Goal: Information Seeking & Learning: Learn about a topic

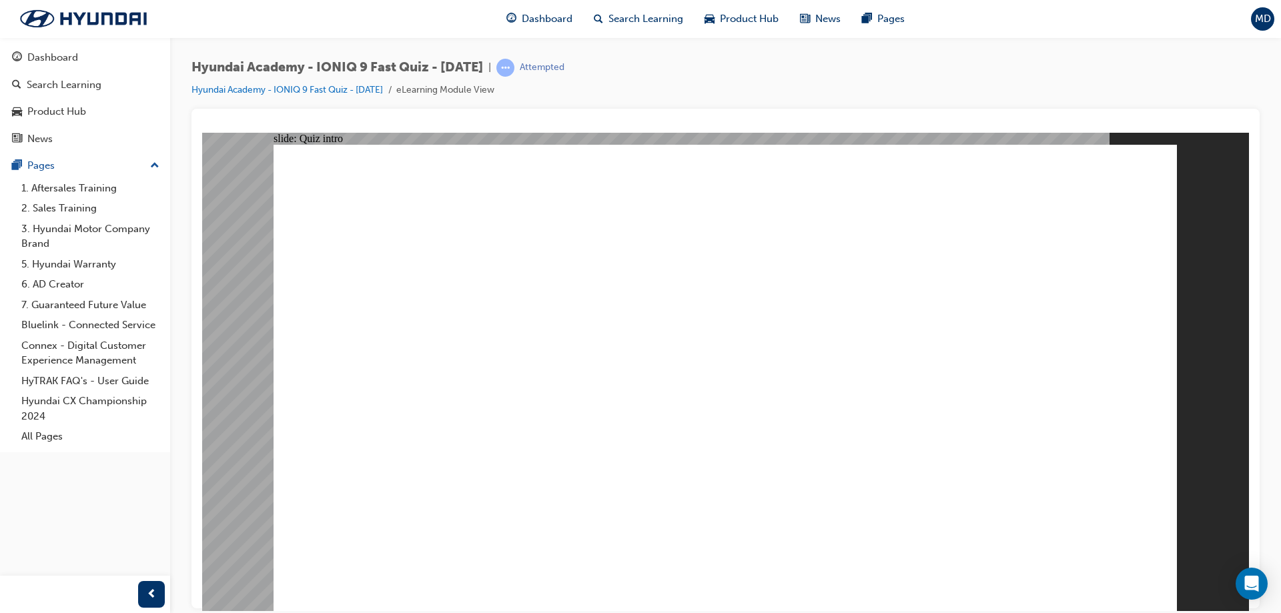
radio input "true"
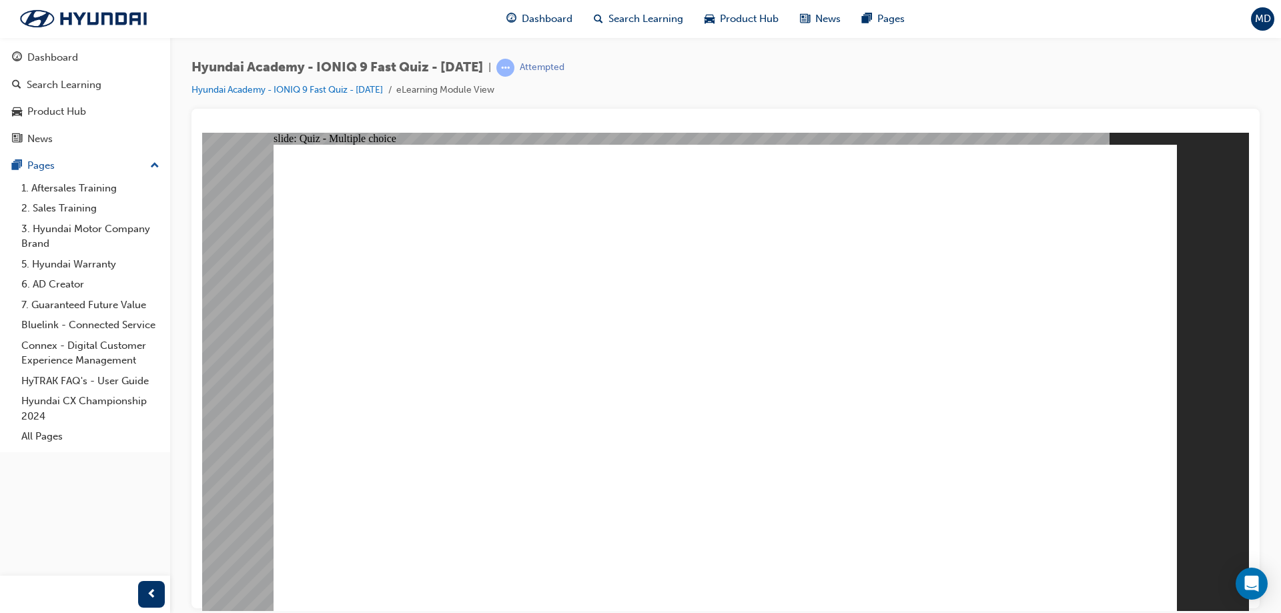
radio input "true"
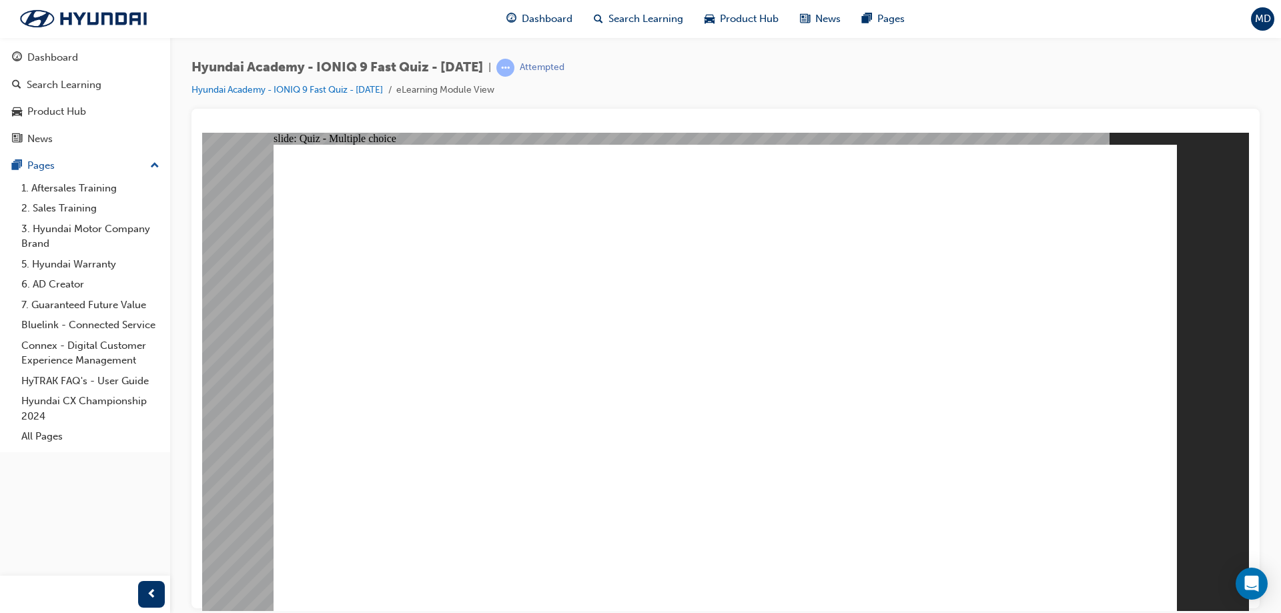
radio input "true"
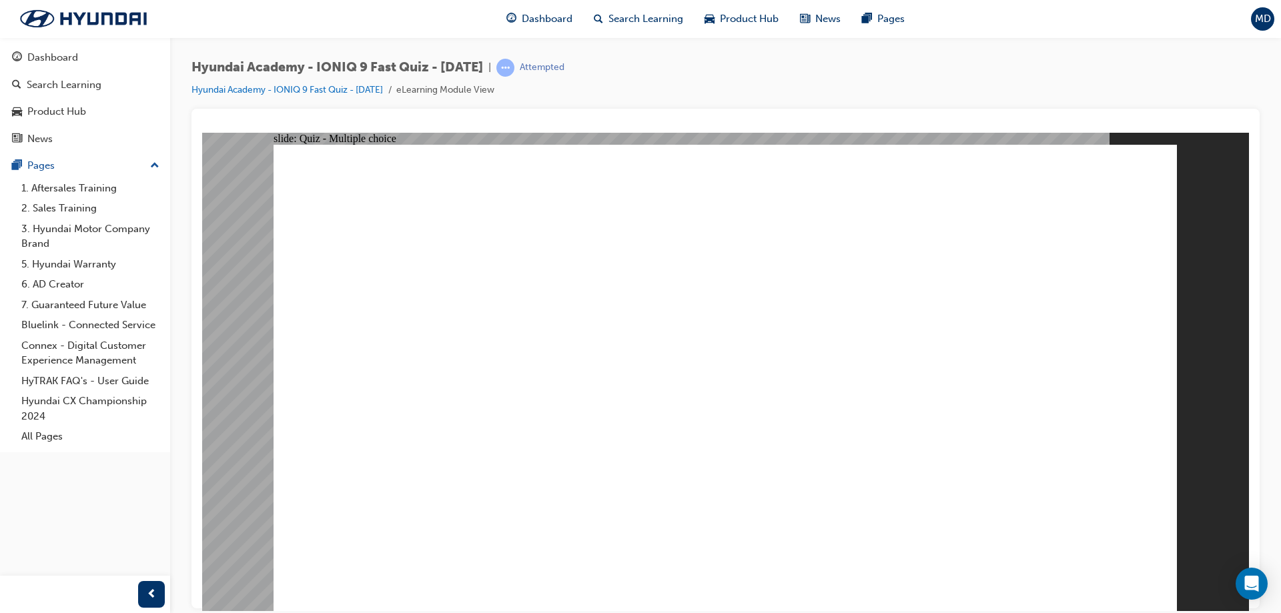
radio input "true"
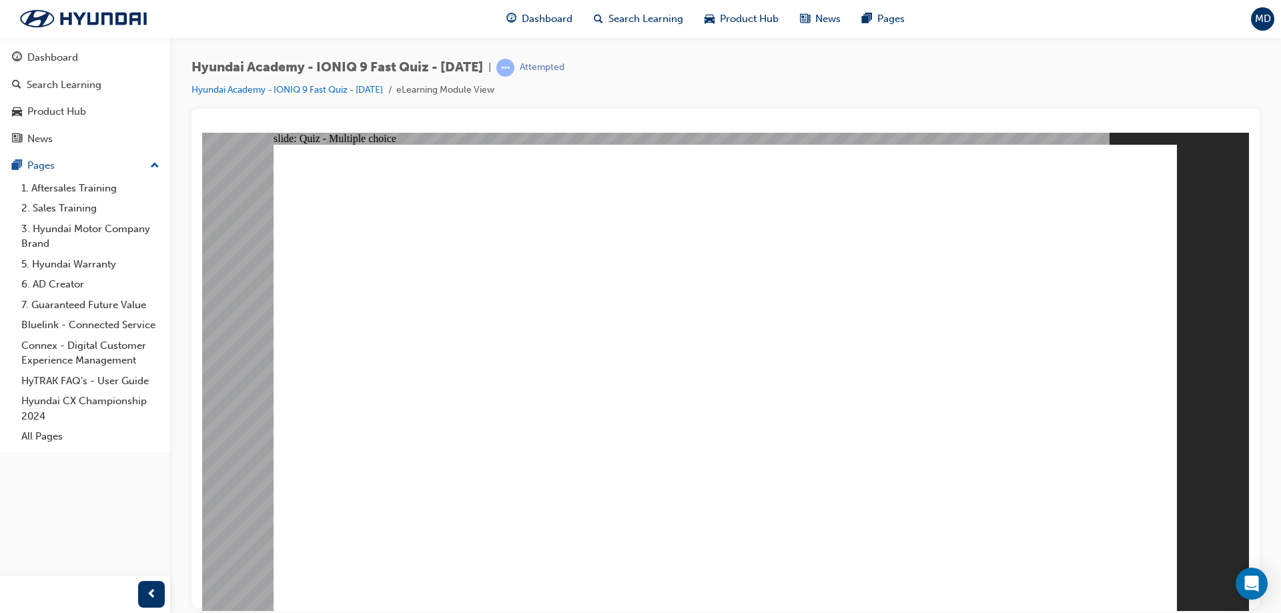
radio input "true"
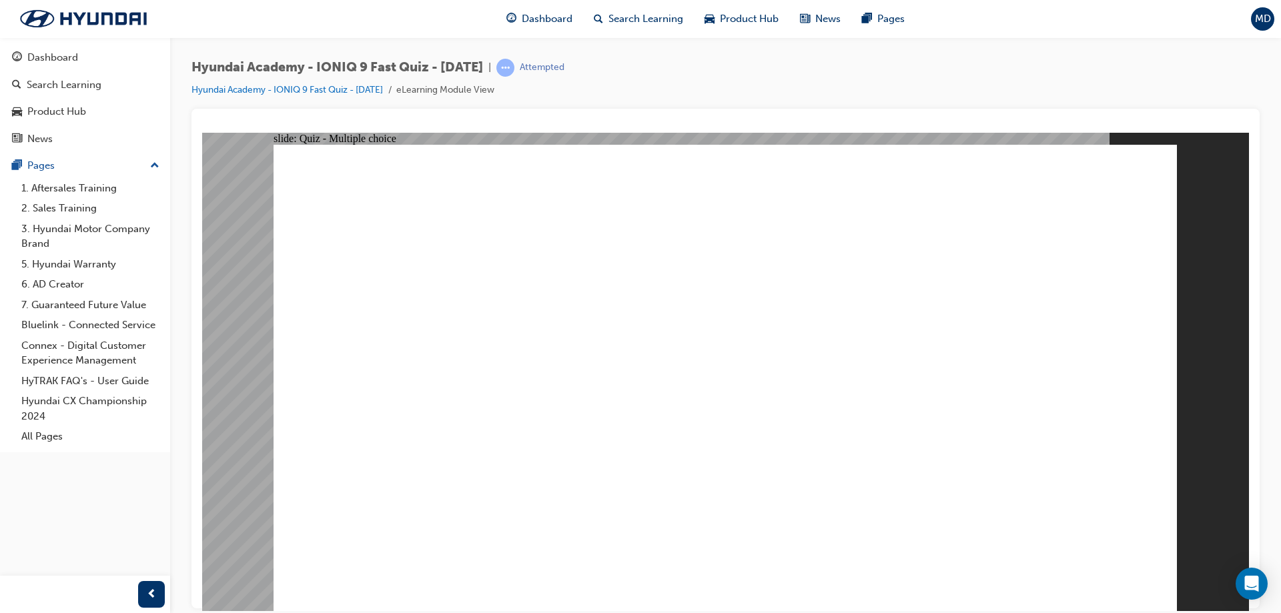
radio input "true"
drag, startPoint x: 494, startPoint y: 201, endPoint x: 755, endPoint y: 227, distance: 262.1
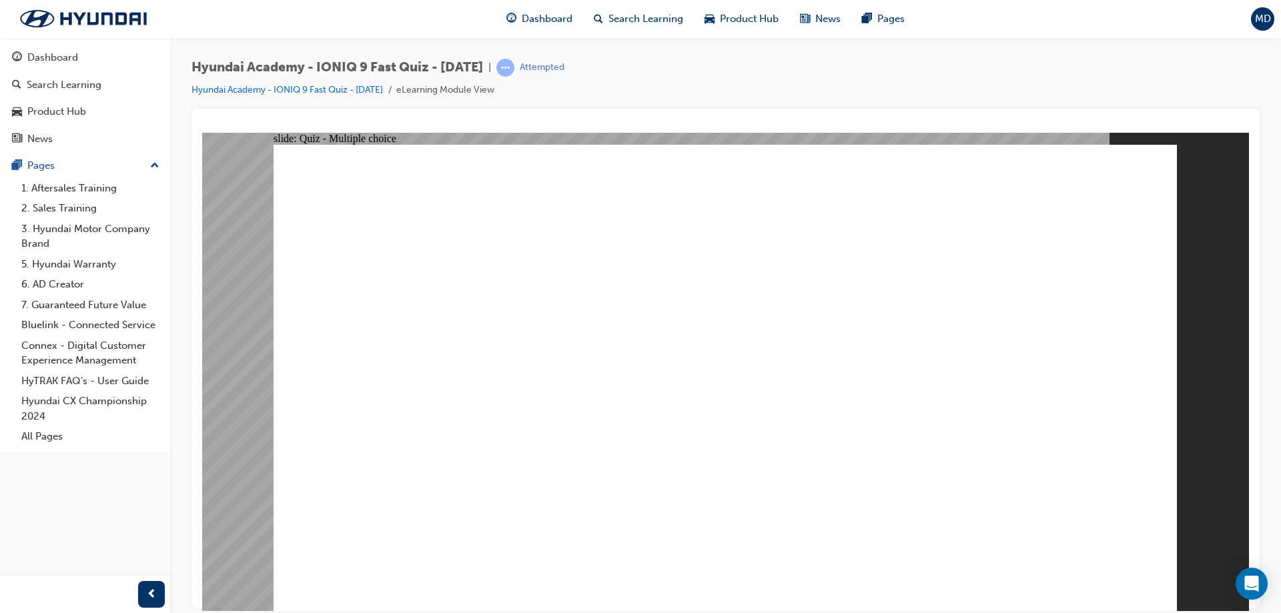
drag, startPoint x: 807, startPoint y: 230, endPoint x: 600, endPoint y: 209, distance: 207.2
checkbox input "true"
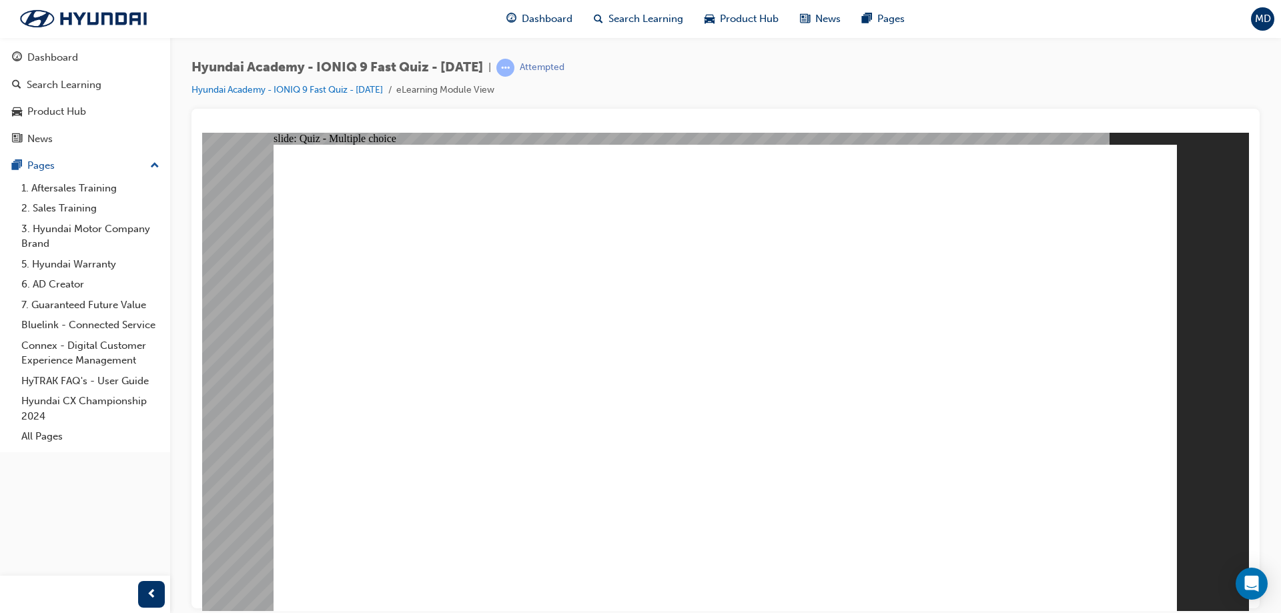
checkbox input "false"
checkbox input "true"
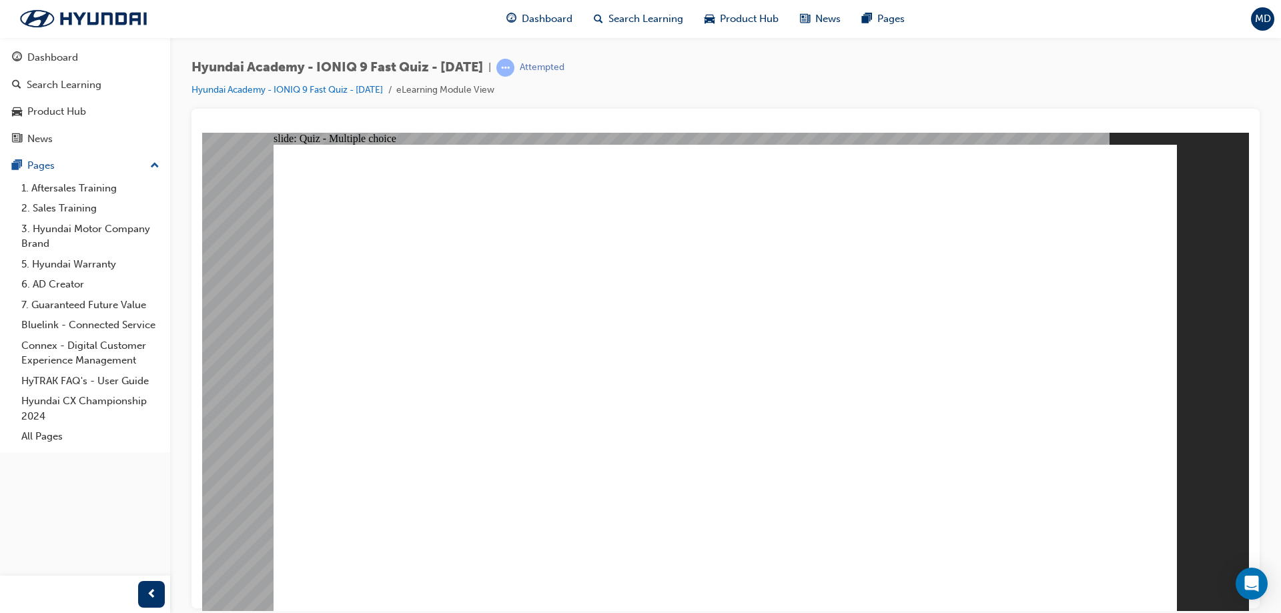
checkbox input "true"
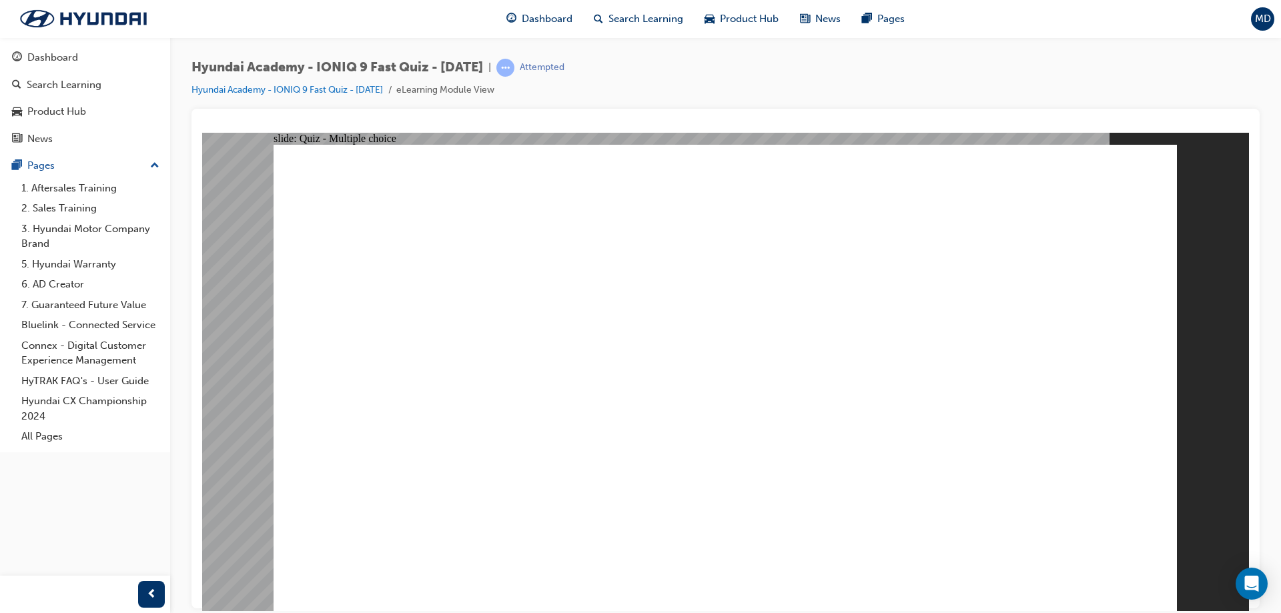
radio input "true"
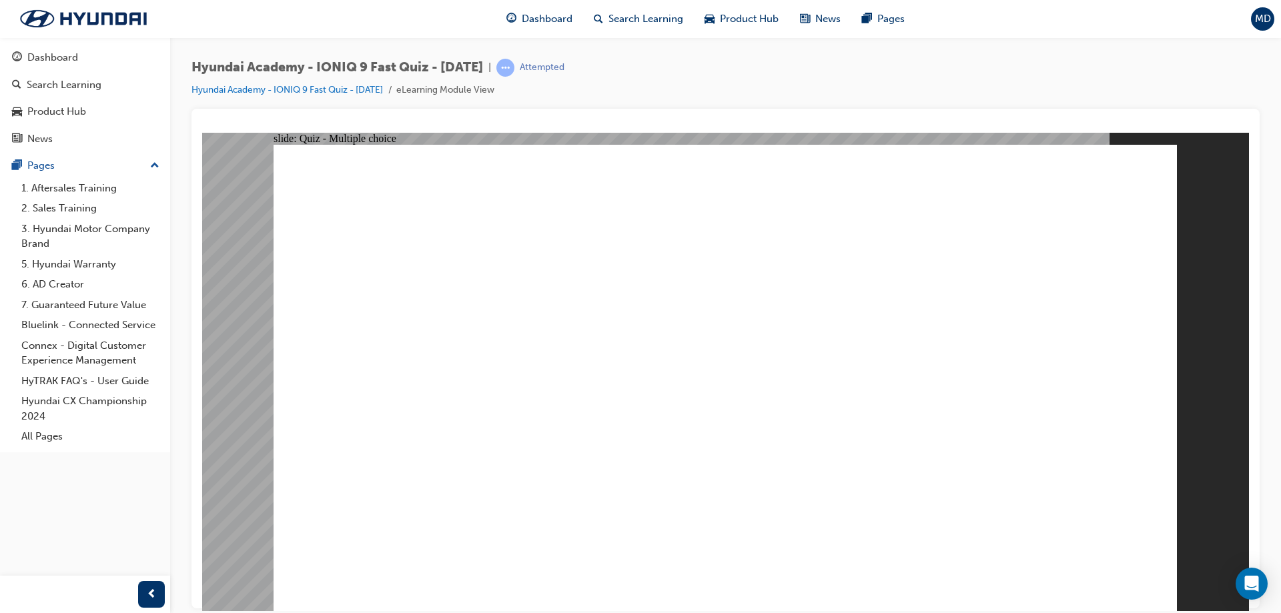
radio input "true"
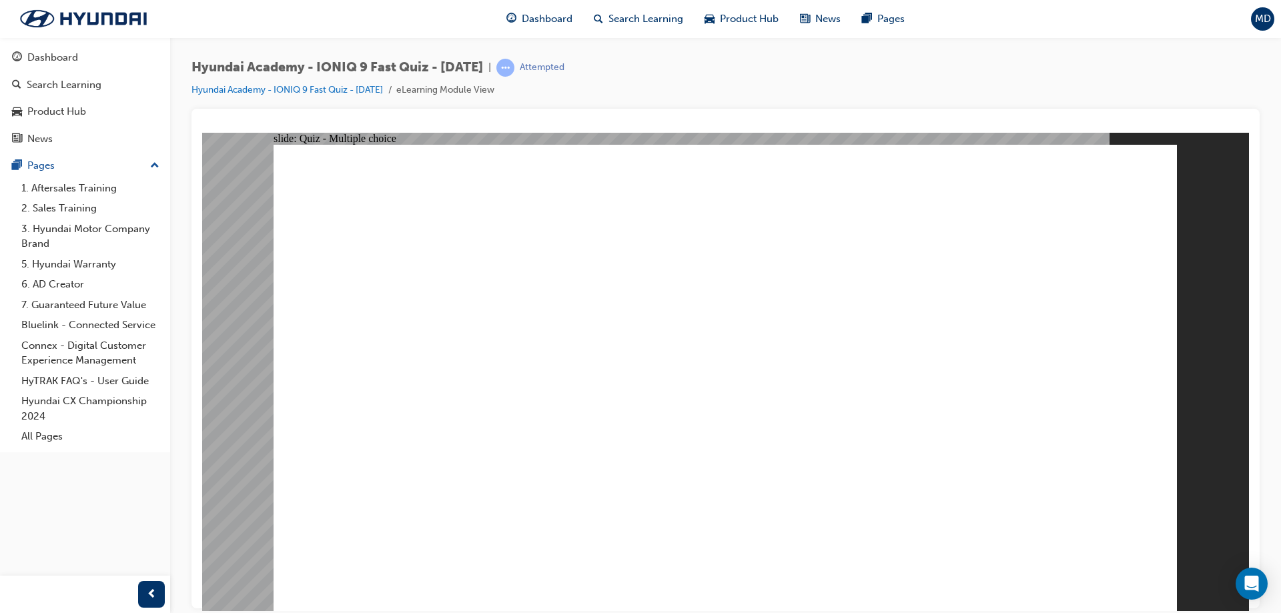
checkbox input "true"
radio input "true"
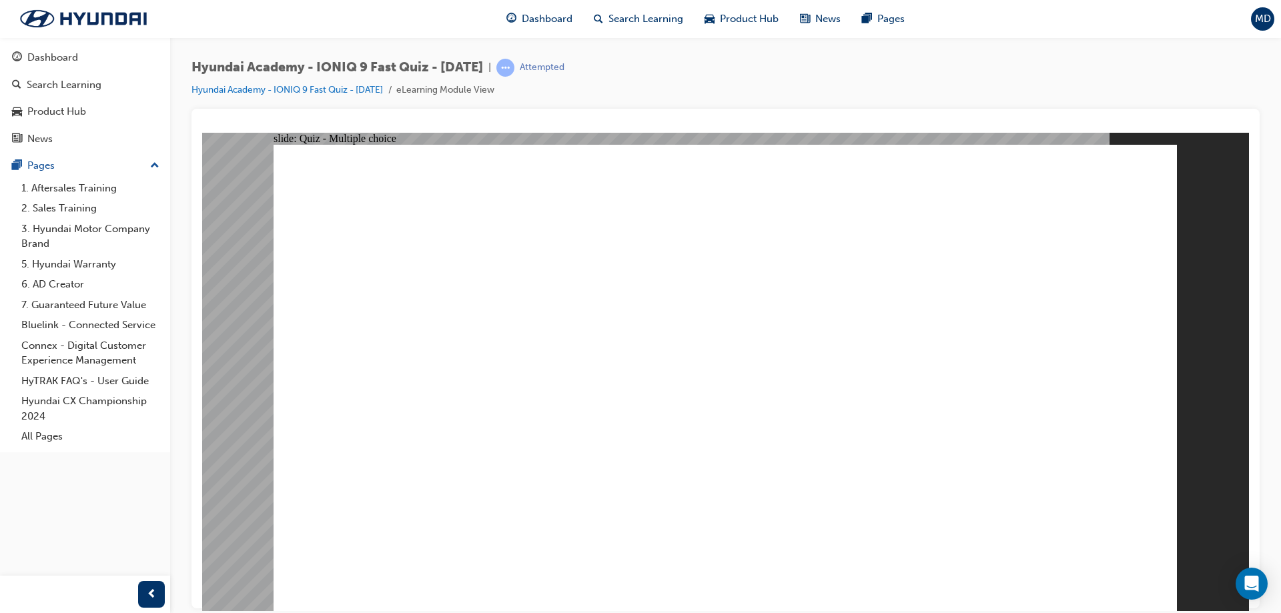
radio input "true"
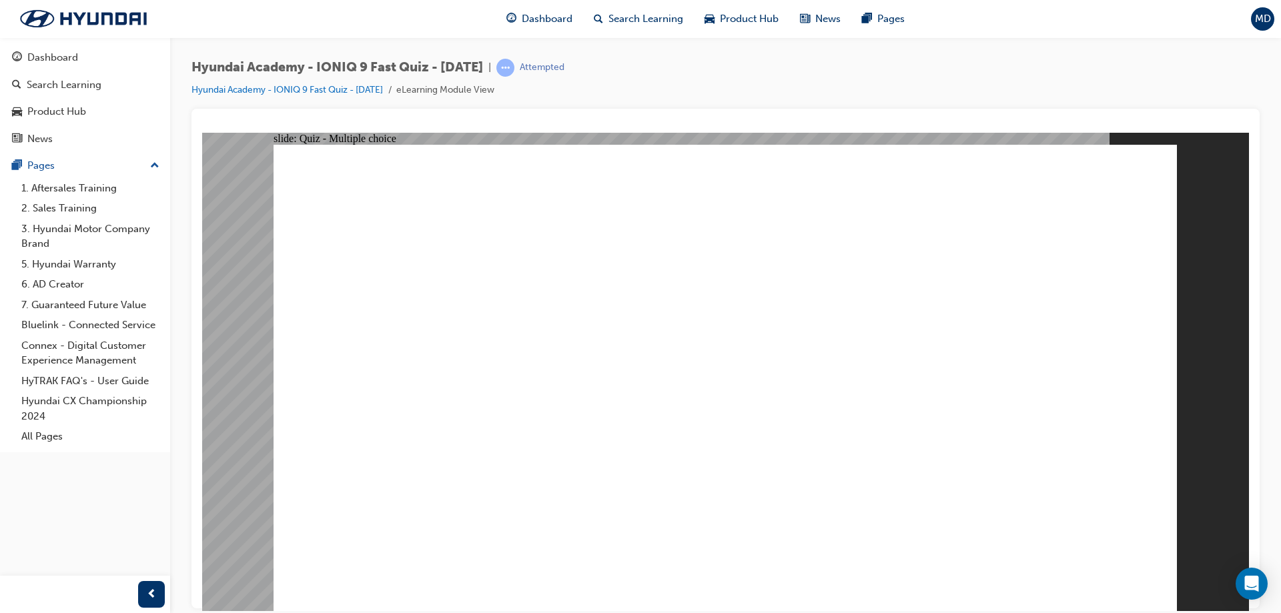
radio input "true"
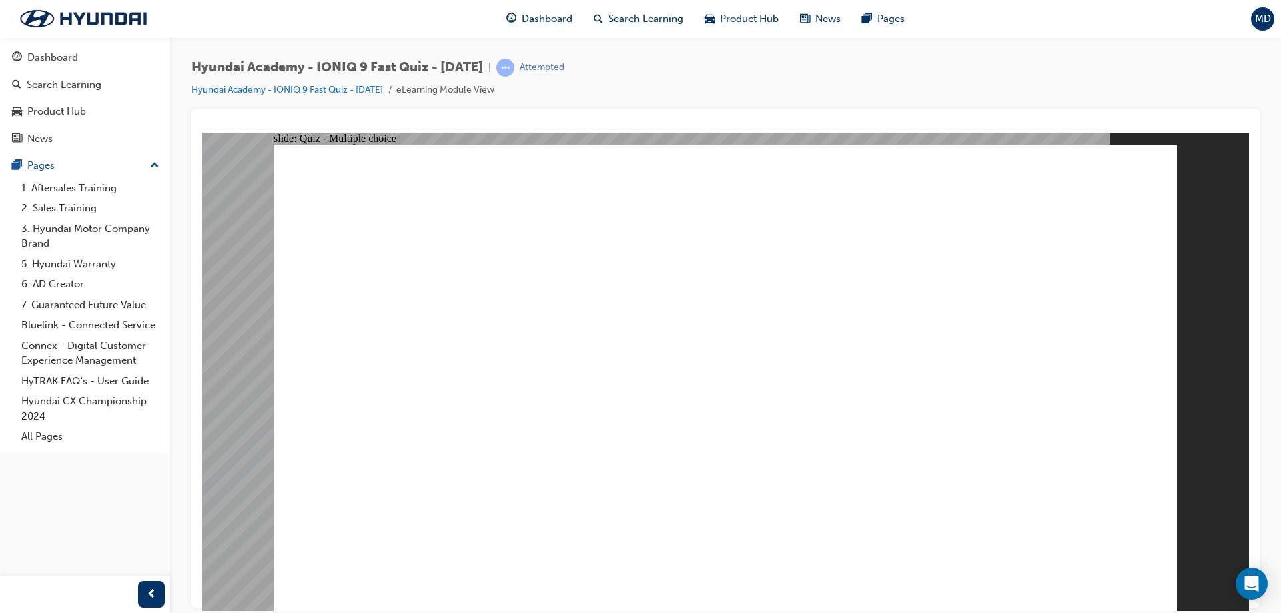
drag, startPoint x: 728, startPoint y: 470, endPoint x: 732, endPoint y: 454, distance: 17.0
radio input "true"
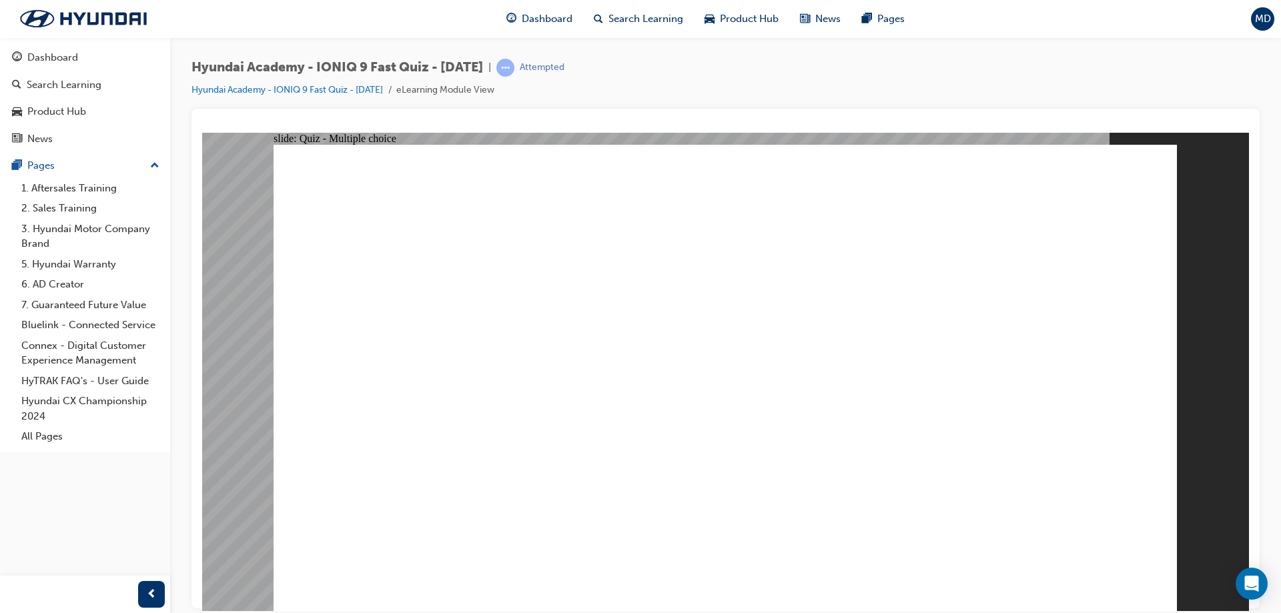
click at [1053, 54] on div "Hyundai Academy - IONIQ 9 Fast Quiz - [DATE] | Attempted Hyundai Academy - IONI…" at bounding box center [725, 308] width 1111 height 542
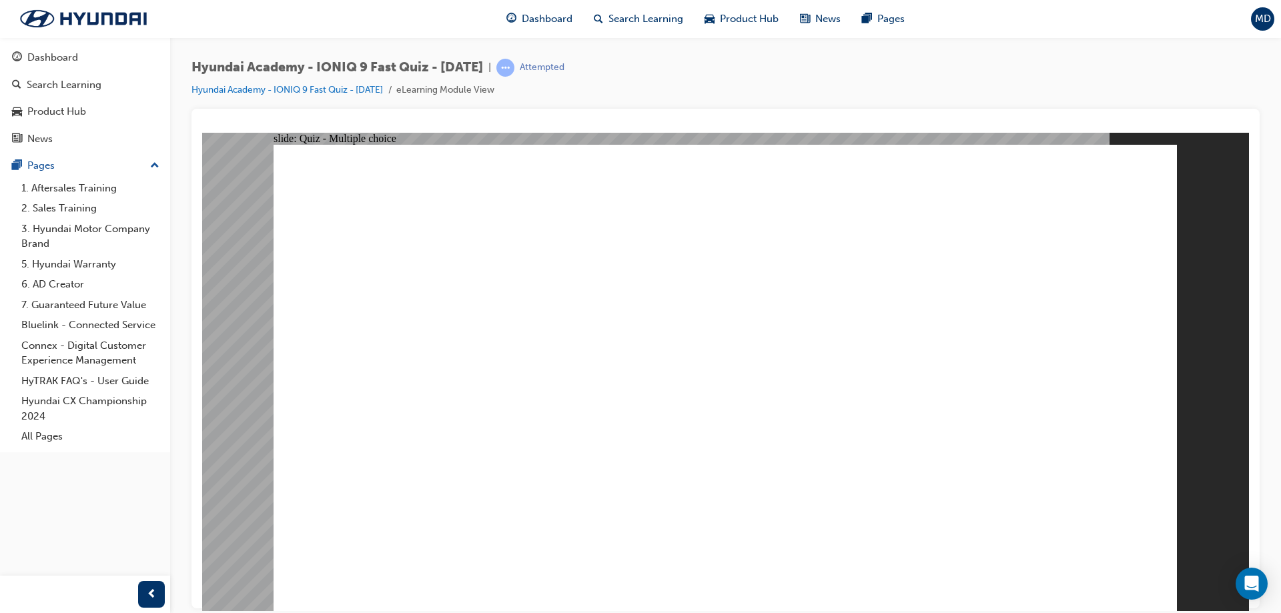
drag, startPoint x: 703, startPoint y: 455, endPoint x: 715, endPoint y: 450, distance: 13.1
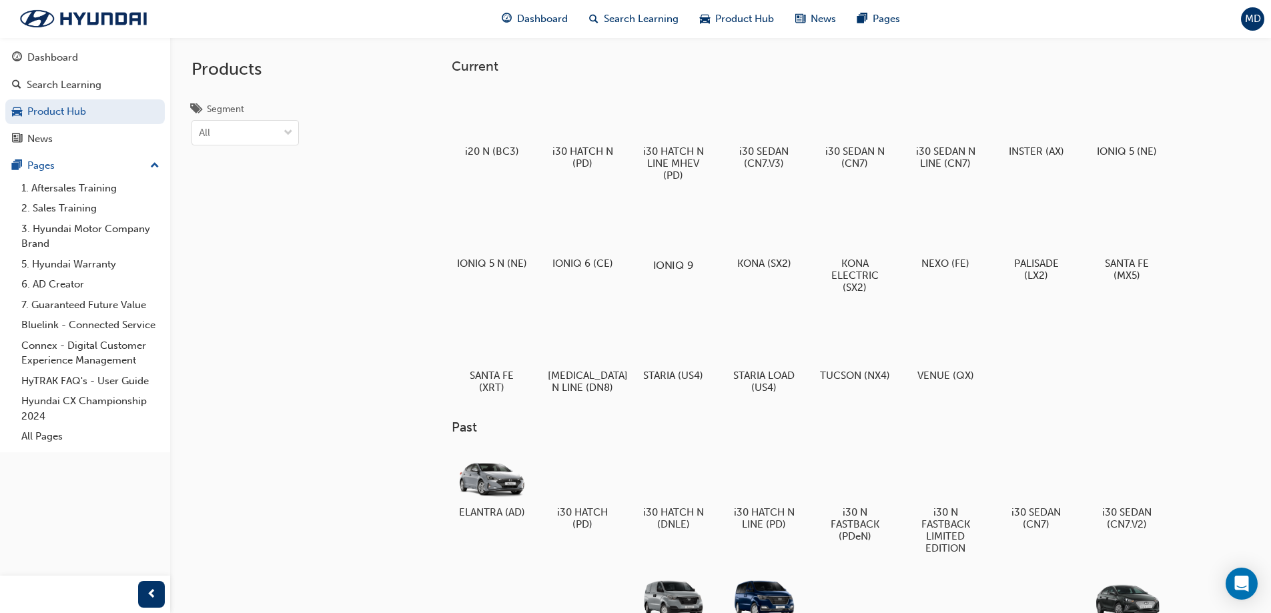
click at [658, 231] on div at bounding box center [673, 226] width 74 height 53
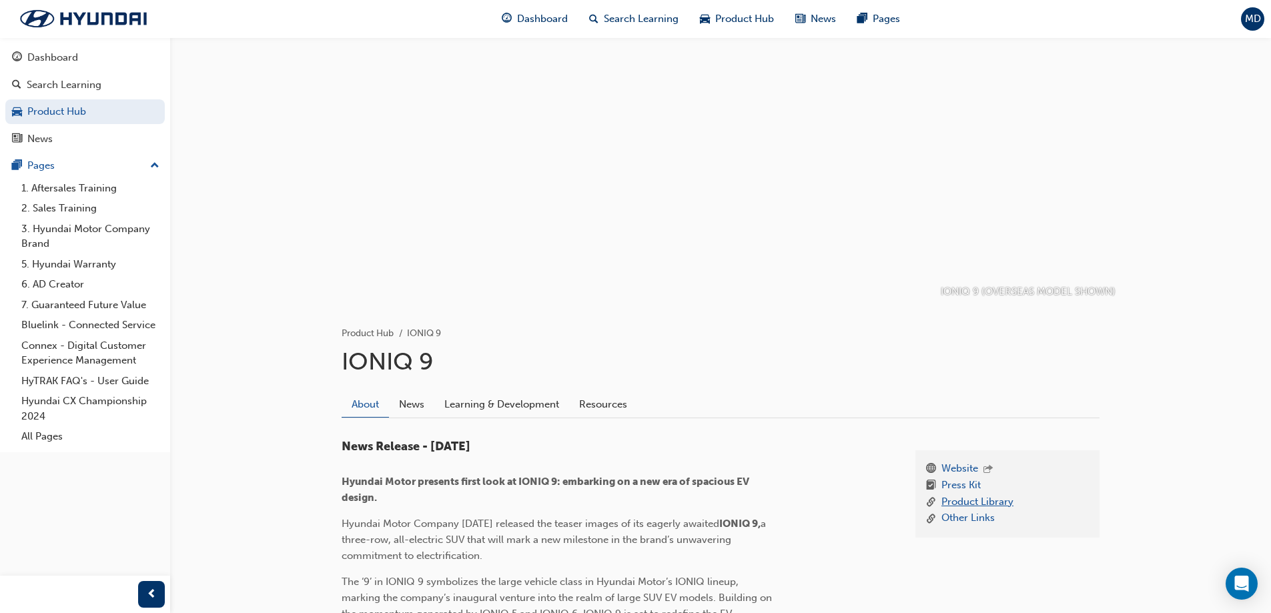
click at [960, 498] on link "Product Library" at bounding box center [977, 502] width 72 height 17
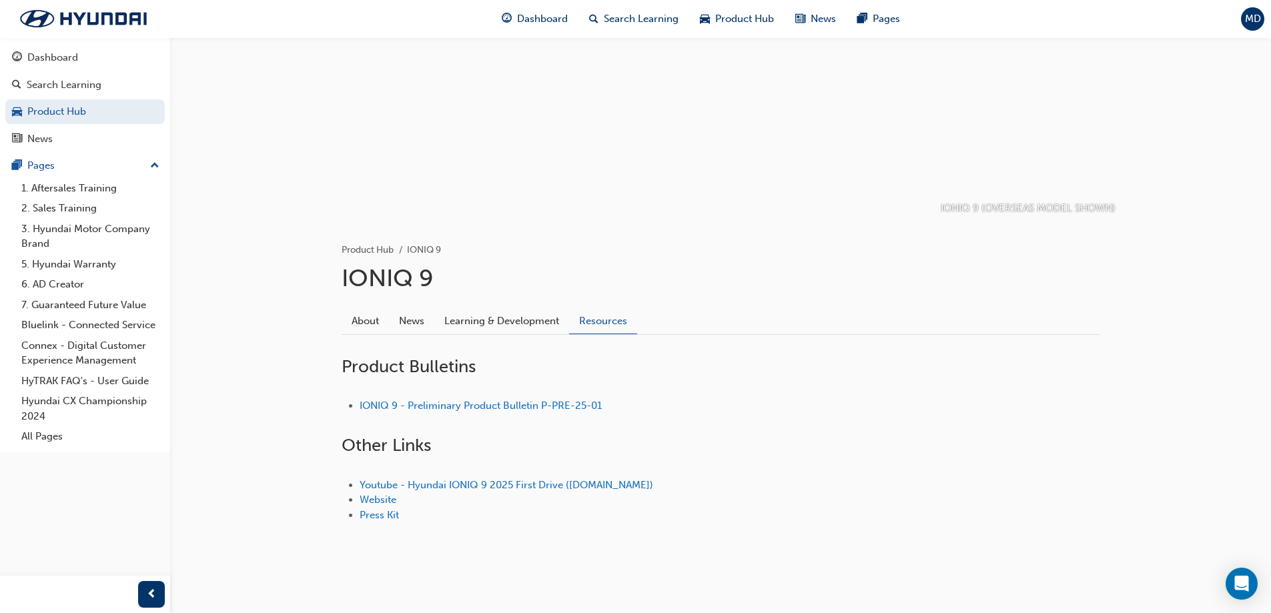
scroll to position [90, 0]
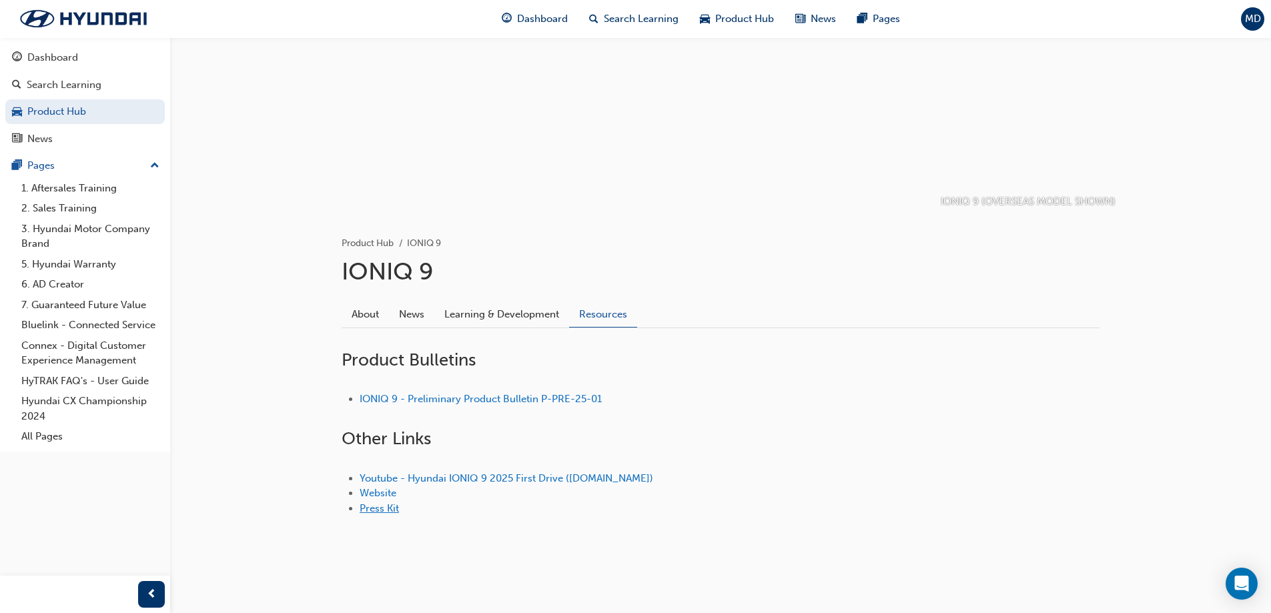
click at [384, 510] on link "Press Kit" at bounding box center [379, 508] width 39 height 12
